Goal: Navigation & Orientation: Find specific page/section

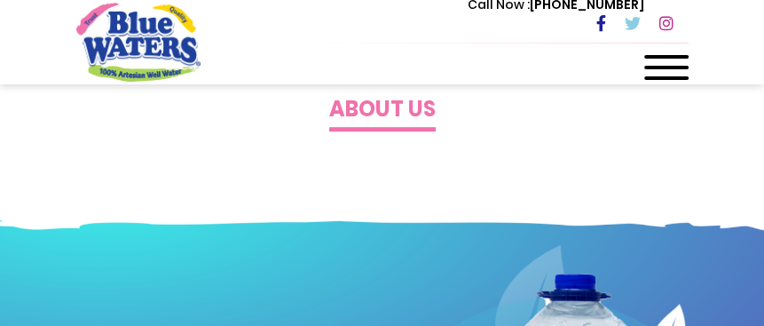
scroll to position [533, 0]
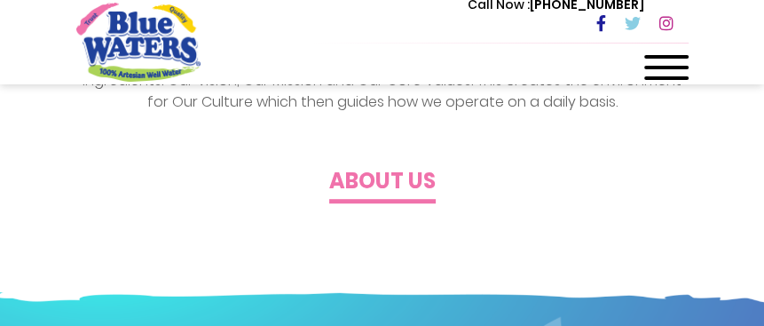
click at [400, 194] on h4 "About us" at bounding box center [382, 182] width 107 height 26
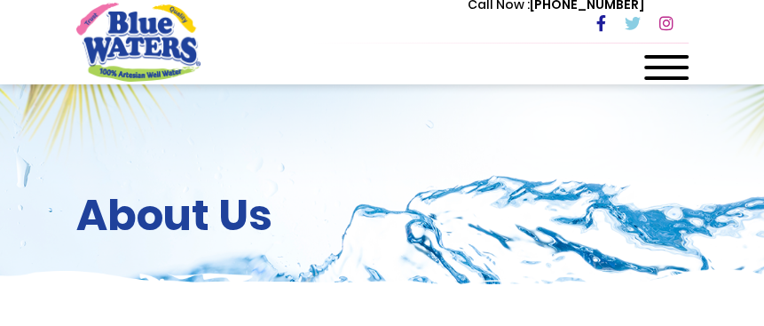
click at [662, 61] on div at bounding box center [667, 73] width 44 height 36
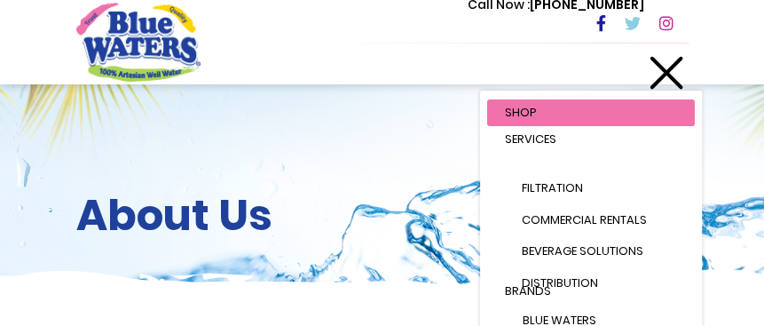
click at [414, 178] on div "About Us" at bounding box center [382, 217] width 764 height 266
click at [551, 140] on span "Services" at bounding box center [530, 139] width 51 height 17
click at [671, 70] on div at bounding box center [667, 73] width 44 height 36
